Goal: Transaction & Acquisition: Purchase product/service

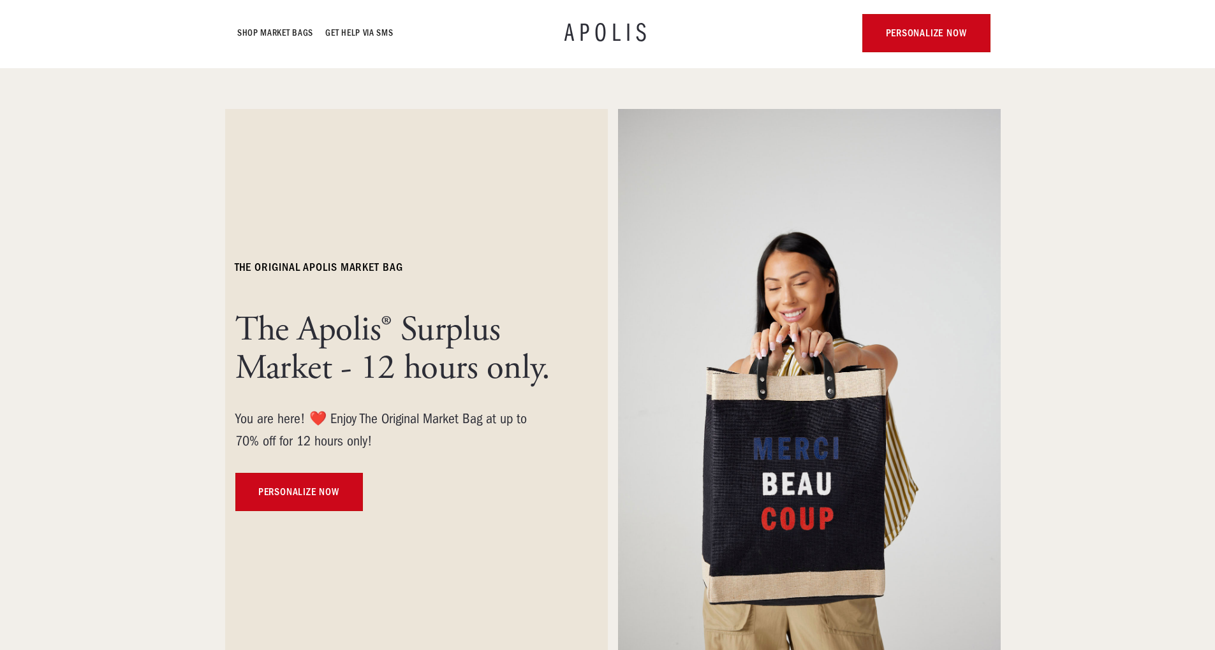
click at [339, 174] on div "The ORIGINAL Apolis market bag The Apolis® Surplus Market - 12 hours only. You …" at bounding box center [416, 396] width 383 height 574
drag, startPoint x: 330, startPoint y: 419, endPoint x: 560, endPoint y: 436, distance: 230.2
click at [560, 436] on div "You are here! ❤️ Enjoy The Original Market Bag at up to 70% off for 12 hours on…" at bounding box center [401, 430] width 332 height 45
click at [544, 444] on div "You are here! ❤️ Enjoy The Original Market Bag at up to 70% off for 12 hours on…" at bounding box center [401, 430] width 332 height 45
click at [306, 484] on link "personalize now" at bounding box center [299, 492] width 128 height 38
